Goal: Information Seeking & Learning: Learn about a topic

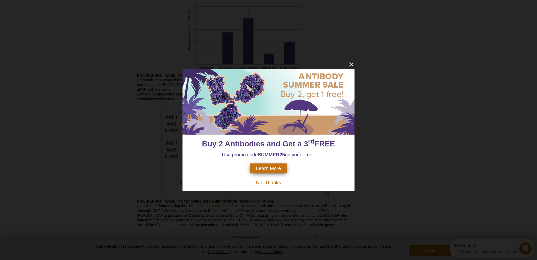
click at [275, 181] on span "No, Thanks" at bounding box center [268, 183] width 25 height 6
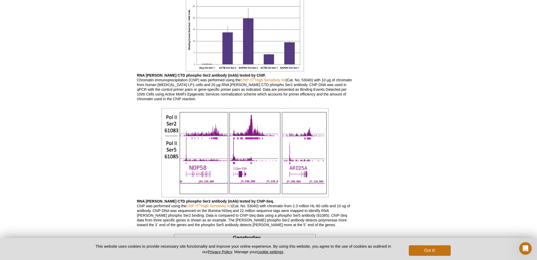
click at [254, 137] on img at bounding box center [245, 152] width 167 height 89
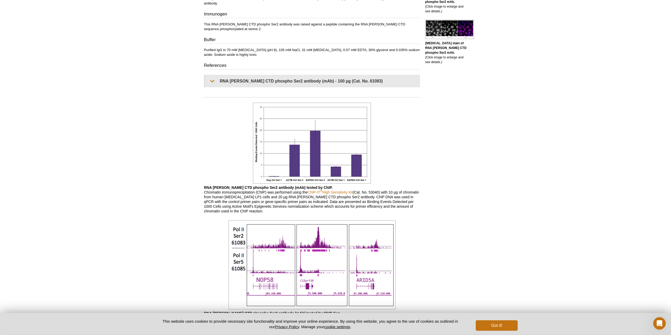
scroll to position [319, 0]
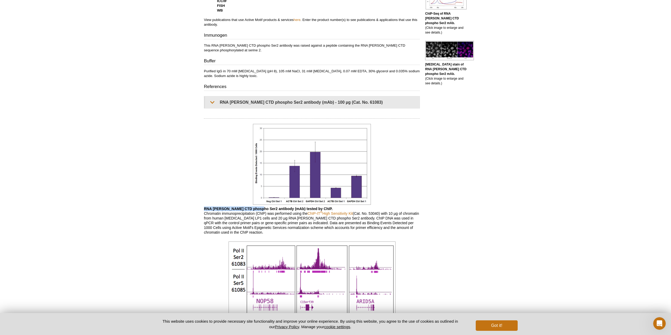
drag, startPoint x: 256, startPoint y: 205, endPoint x: 203, endPoint y: 206, distance: 53.0
click at [203, 206] on div "Feedback Print RNA pol II CTD phospho Ser2 antibody (mAb) RRID: AB_2687450 Clon…" at bounding box center [310, 301] width 219 height 1159
copy b "RNA pol II CTD phospho Ser2"
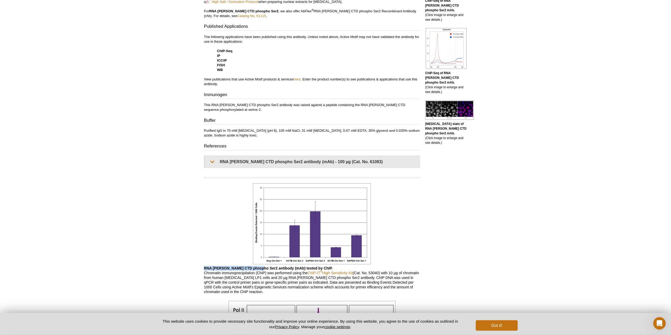
scroll to position [239, 0]
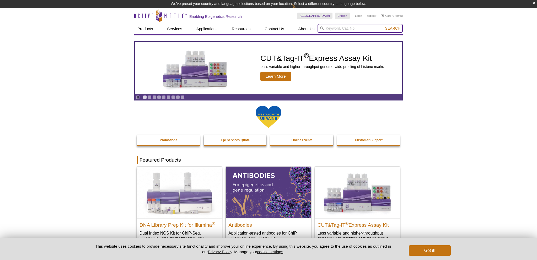
click at [347, 26] on input "search" at bounding box center [360, 28] width 85 height 9
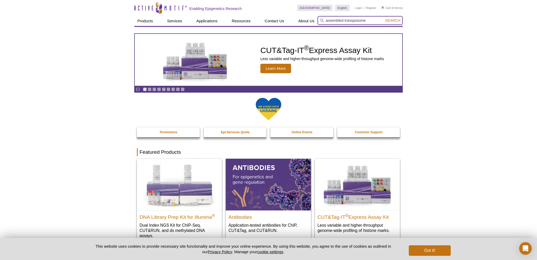
type input "assembled transposome"
click at [384, 18] on button "Search" at bounding box center [393, 20] width 18 height 5
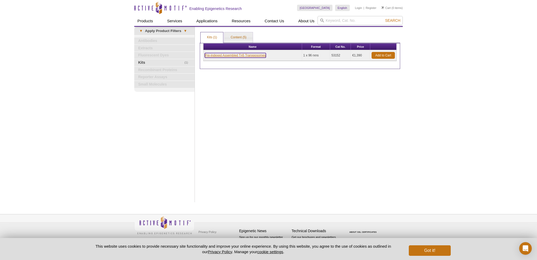
click at [243, 56] on link "Pre-indexed Assembled Tn5 Transposomes" at bounding box center [235, 55] width 61 height 5
